Goal: Navigation & Orientation: Find specific page/section

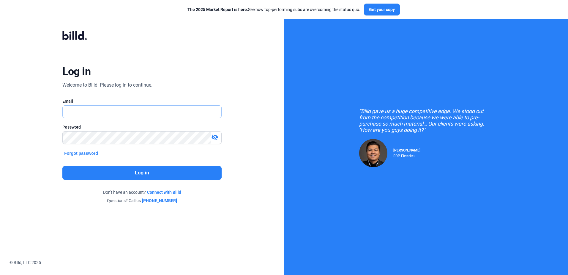
type input "[PERSON_NAME][EMAIL_ADDRESS][DOMAIN_NAME]"
click at [113, 178] on button "Log in" at bounding box center [141, 173] width 159 height 14
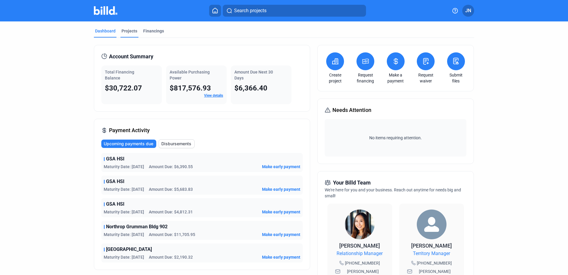
click at [130, 31] on div "Projects" at bounding box center [130, 31] width 16 height 6
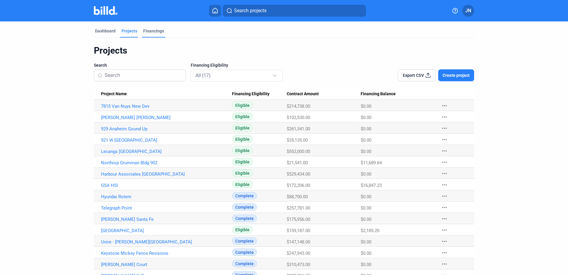
click at [150, 31] on div "Financings" at bounding box center [153, 31] width 21 height 6
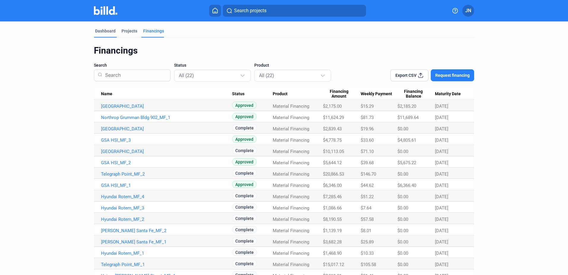
click at [104, 30] on div "Dashboard" at bounding box center [105, 31] width 21 height 6
